Goal: Answer question/provide support: Share knowledge or assist other users

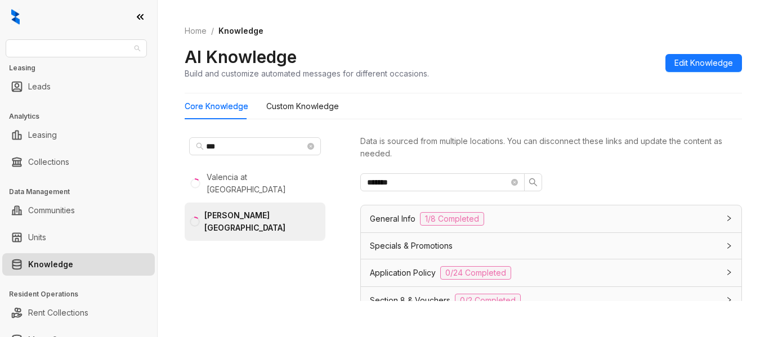
click at [100, 48] on span "Indus" at bounding box center [76, 48] width 128 height 17
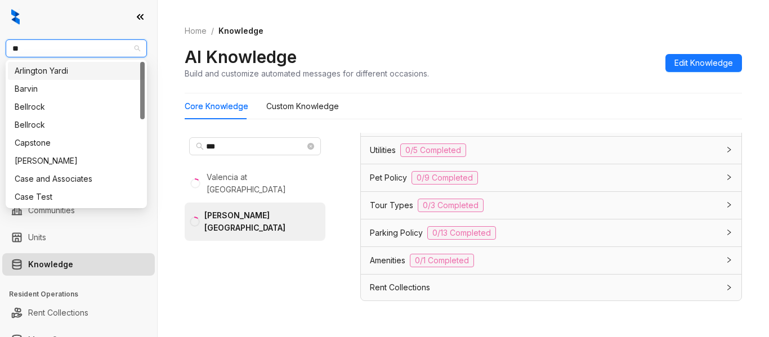
type input "***"
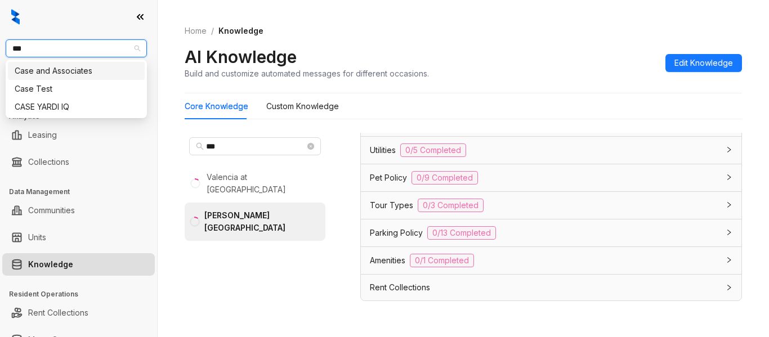
click at [100, 68] on div "Case and Associates" at bounding box center [76, 71] width 123 height 12
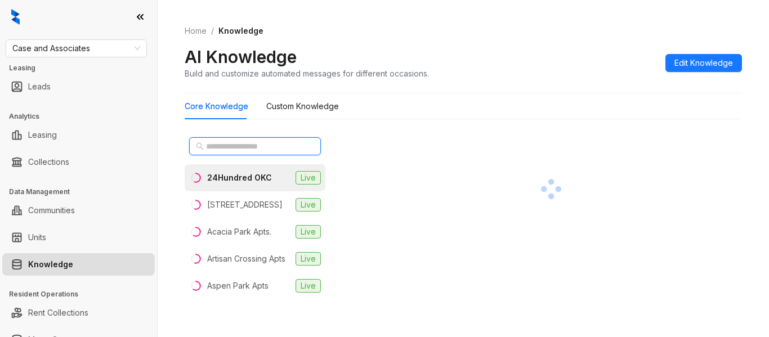
click at [285, 147] on input "text" at bounding box center [255, 146] width 99 height 12
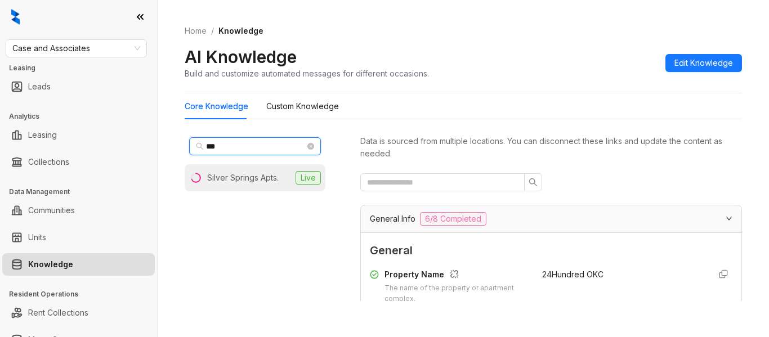
type input "***"
click at [274, 182] on div "Silver Springs Apts." at bounding box center [242, 178] width 71 height 12
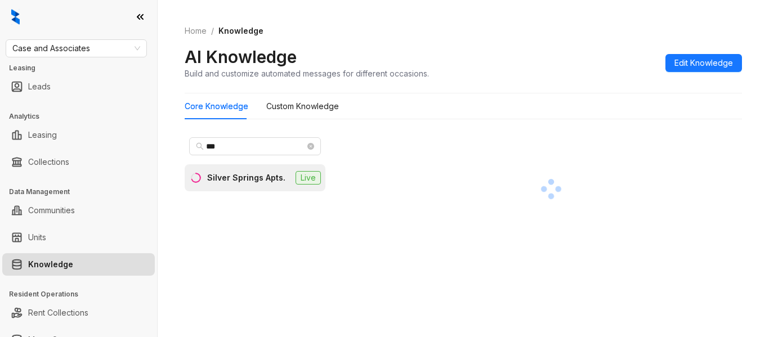
click at [292, 215] on div "*** Silver Springs Apts. Live" at bounding box center [255, 217] width 141 height 168
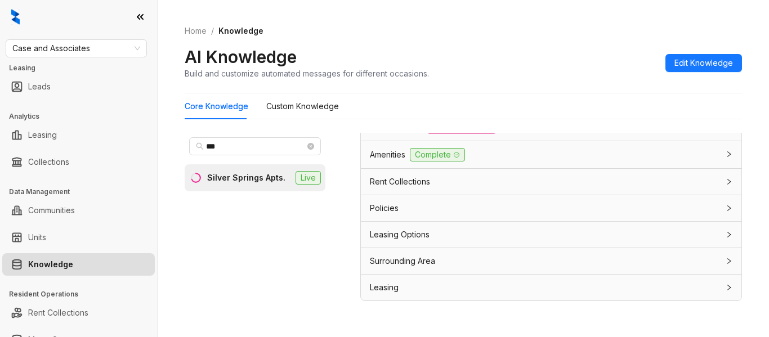
scroll to position [822, 0]
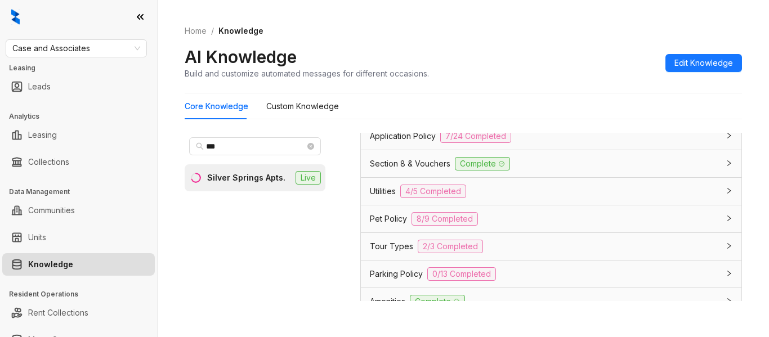
click at [655, 215] on div "Pet Policy 8/9 Completed" at bounding box center [544, 219] width 349 height 14
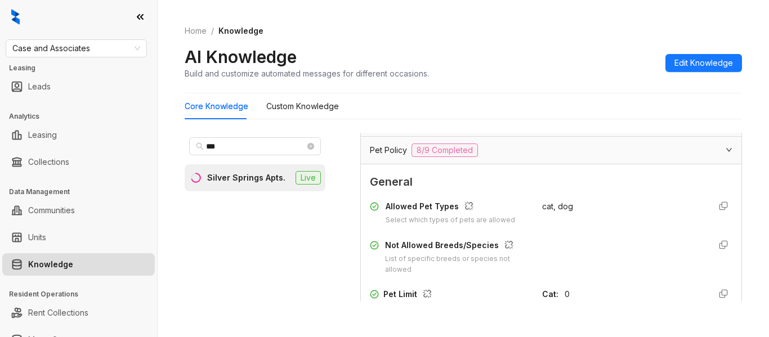
scroll to position [904, 0]
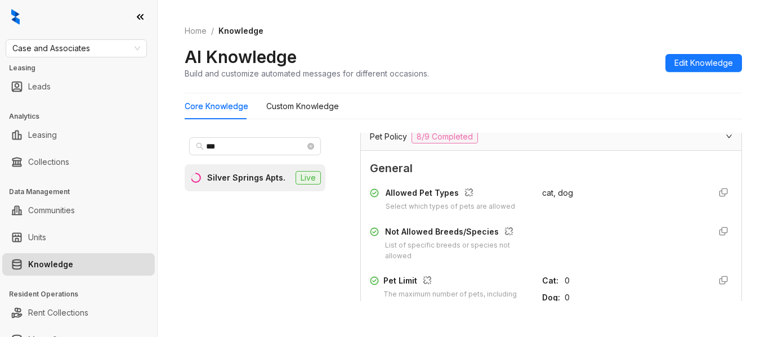
click at [418, 205] on div "Select which types of pets are allowed" at bounding box center [450, 207] width 129 height 11
drag, startPoint x: 418, startPoint y: 205, endPoint x: 527, endPoint y: 208, distance: 109.2
click at [527, 208] on div "Allowed Pet Types Select which types of pets are allowed cat, dog" at bounding box center [551, 199] width 362 height 25
drag, startPoint x: 527, startPoint y: 208, endPoint x: 550, endPoint y: 202, distance: 23.9
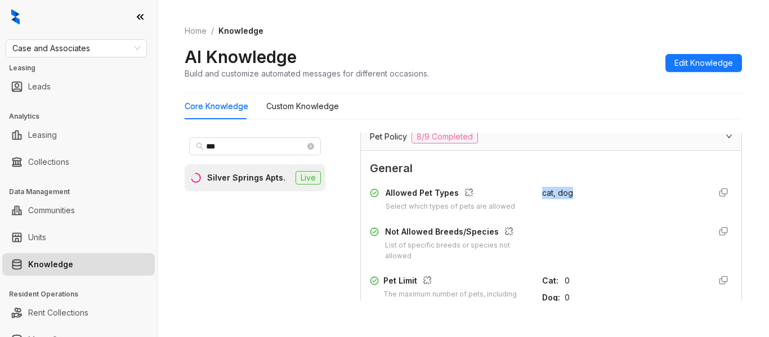
click at [550, 202] on div "Allowed Pet Types Select which types of pets are allowed cat, dog" at bounding box center [551, 199] width 362 height 25
click at [550, 202] on div "cat, dog" at bounding box center [621, 199] width 159 height 25
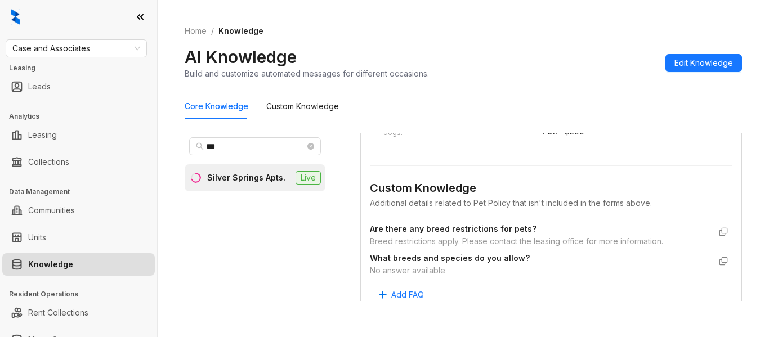
scroll to position [1418, 0]
